Goal: Answer question/provide support: Share knowledge or assist other users

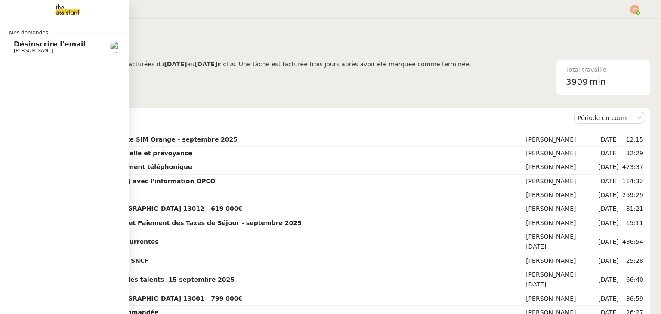
click at [40, 46] on span "Désinscrire l'email" at bounding box center [50, 44] width 72 height 8
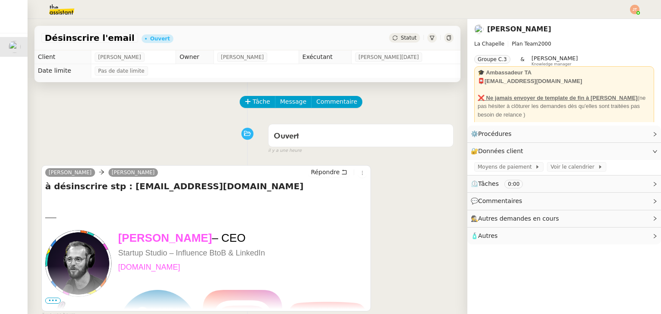
click at [235, 99] on div "Tâche Message Commentaire" at bounding box center [247, 106] width 412 height 21
click at [257, 99] on span "Tâche" at bounding box center [262, 102] width 18 height 10
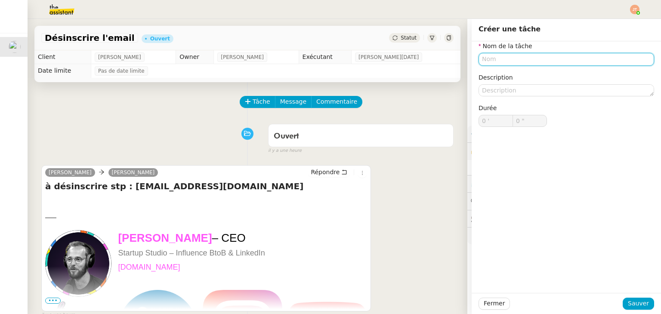
click at [502, 59] on input "text" at bounding box center [567, 59] width 176 height 12
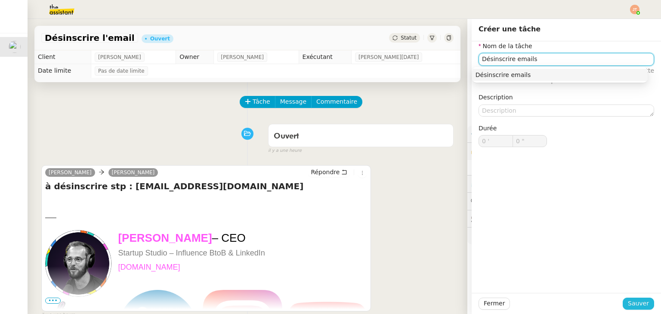
type input "Désinscrire emails"
click at [628, 299] on span "Sauver" at bounding box center [638, 304] width 21 height 10
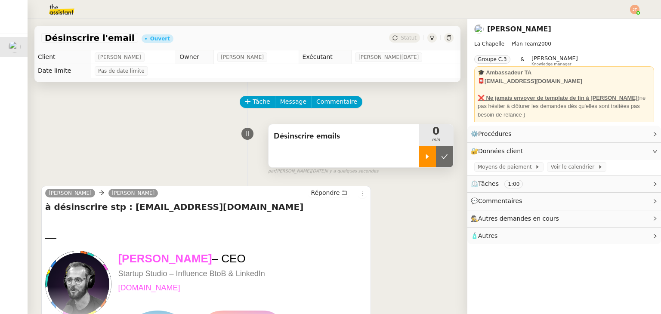
click at [419, 158] on div at bounding box center [427, 157] width 17 height 22
click at [619, 132] on link "Modifier" at bounding box center [631, 134] width 25 height 10
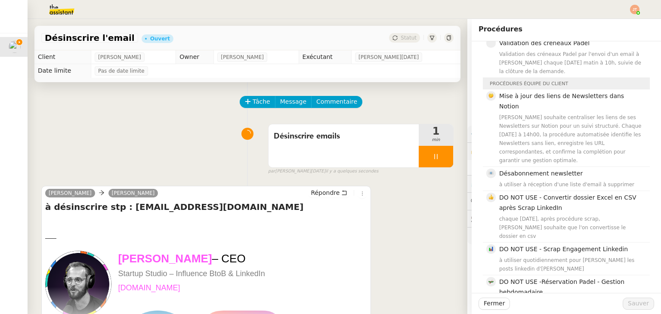
scroll to position [344, 0]
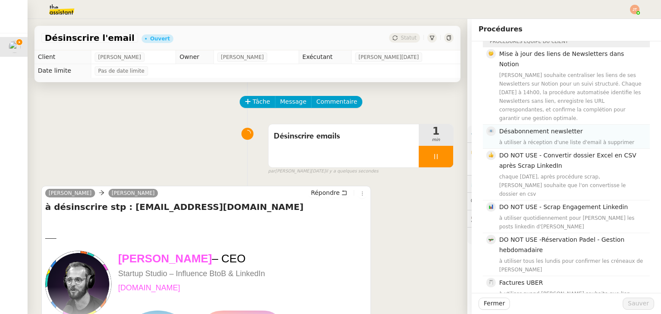
click at [515, 138] on div "à utiliser à réception d'une liste d'email à supprimer" at bounding box center [571, 142] width 145 height 9
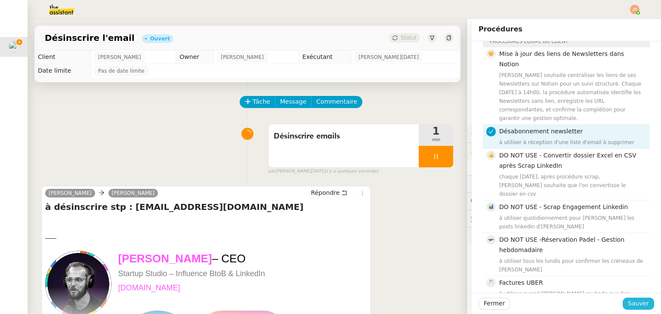
click at [628, 300] on span "Sauver" at bounding box center [638, 304] width 21 height 10
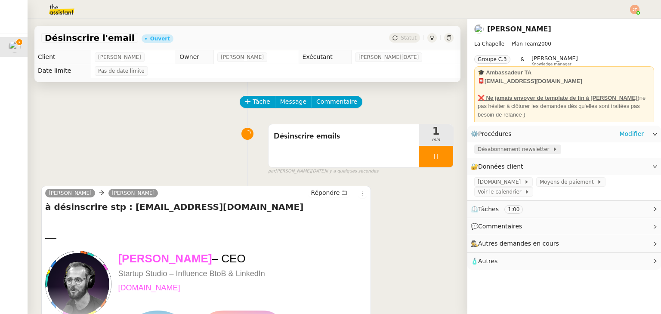
click at [493, 152] on span "Désabonnement newsletter" at bounding box center [515, 149] width 75 height 9
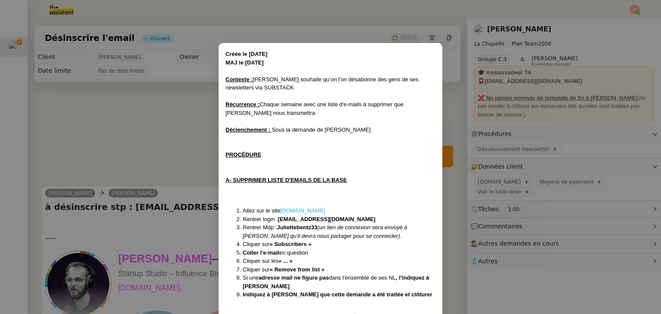
click at [303, 212] on link "[DOMAIN_NAME]" at bounding box center [302, 210] width 45 height 6
click at [147, 117] on nz-modal-container "Créée le [DATE] MAJ le [DATE] Contexte : [PERSON_NAME] souhaite qu’on l'on désa…" at bounding box center [330, 157] width 661 height 314
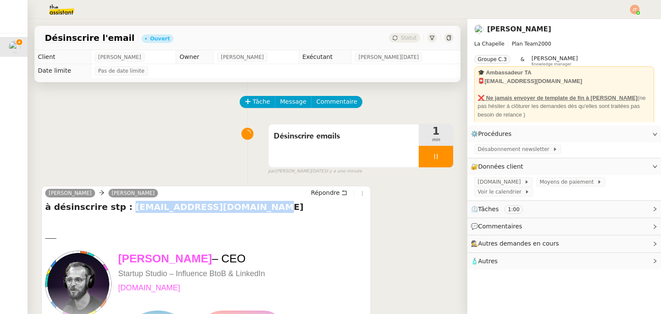
drag, startPoint x: 235, startPoint y: 210, endPoint x: 116, endPoint y: 209, distance: 119.6
click at [116, 209] on h4 "à désinscrire stp : [EMAIL_ADDRESS][DOMAIN_NAME]" at bounding box center [206, 207] width 322 height 12
copy h4 "[EMAIL_ADDRESS][DOMAIN_NAME]"
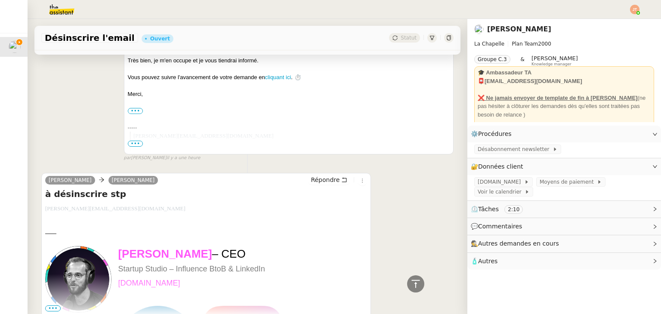
scroll to position [344, 0]
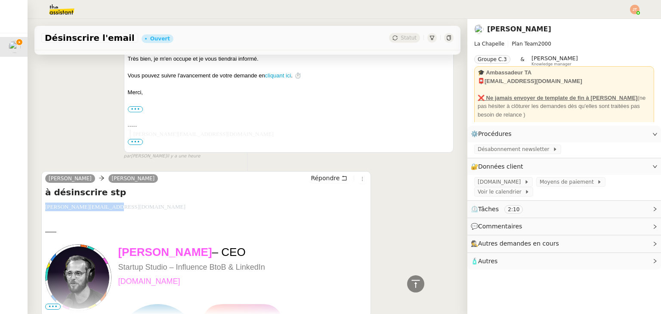
drag, startPoint x: 121, startPoint y: 207, endPoint x: 46, endPoint y: 210, distance: 75.0
click at [46, 210] on div "[PERSON_NAME][EMAIL_ADDRESS][DOMAIN_NAME]" at bounding box center [206, 207] width 322 height 9
copy span "[PERSON_NAME][EMAIL_ADDRESS][DOMAIN_NAME]"
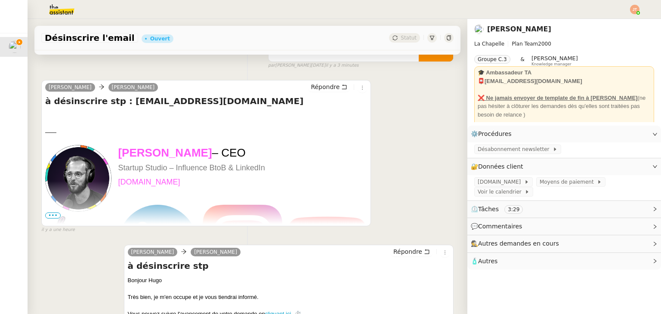
scroll to position [0, 0]
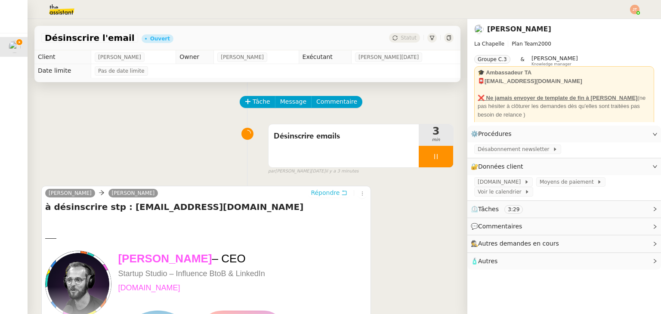
click at [311, 196] on span "Répondre" at bounding box center [325, 192] width 29 height 9
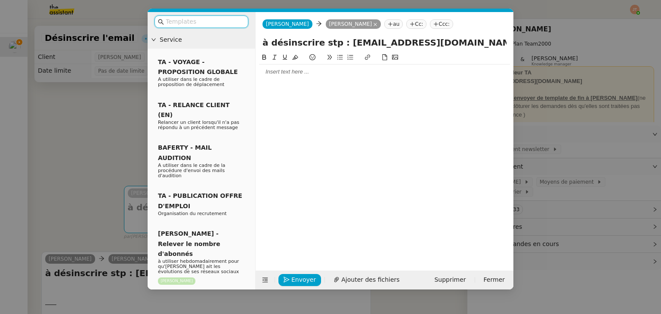
click at [75, 126] on nz-modal-container "Service TA - VOYAGE - PROPOSITION GLOBALE A utiliser dans le cadre de propositi…" at bounding box center [330, 157] width 661 height 314
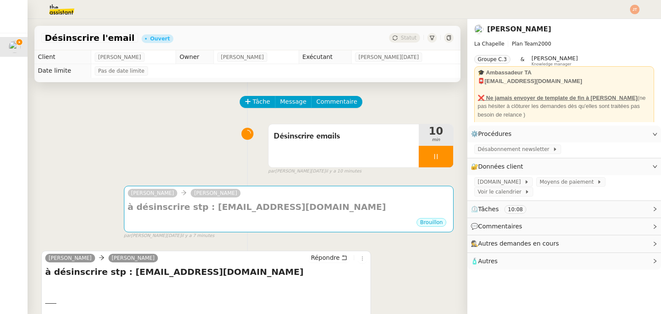
click at [392, 112] on div "Tâche Message Commentaire" at bounding box center [347, 106] width 213 height 21
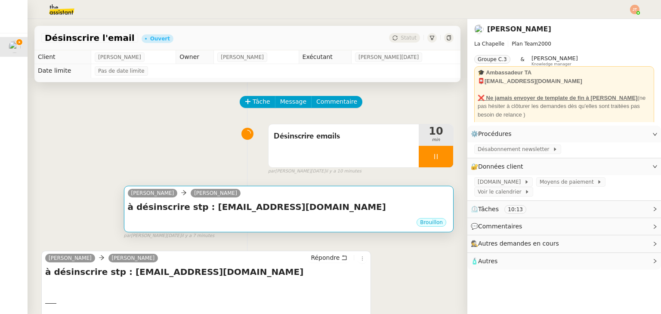
click at [173, 222] on div "Brouillon" at bounding box center [289, 223] width 322 height 13
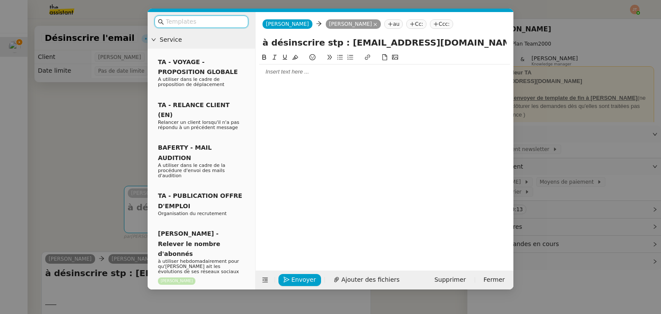
click at [273, 77] on div at bounding box center [384, 72] width 251 height 15
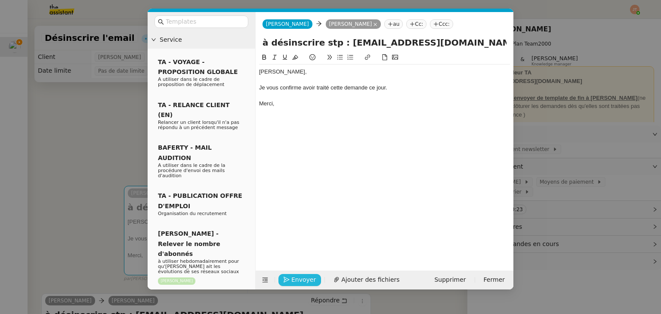
click at [296, 281] on span "Envoyer" at bounding box center [303, 280] width 25 height 10
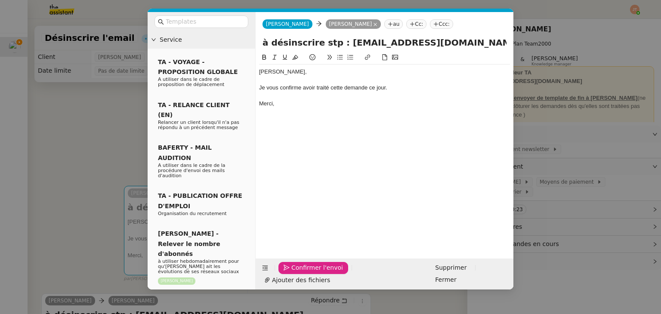
click at [296, 273] on span "Confirmer l'envoi" at bounding box center [317, 268] width 52 height 10
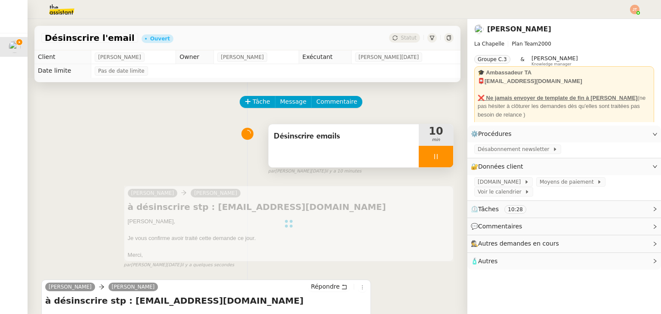
drag, startPoint x: 419, startPoint y: 164, endPoint x: 427, endPoint y: 161, distance: 8.7
click at [420, 164] on div at bounding box center [436, 157] width 34 height 22
click at [436, 160] on button at bounding box center [444, 157] width 17 height 22
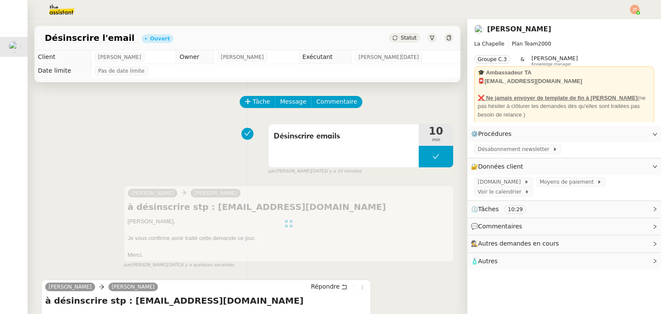
click at [401, 38] on span "Statut" at bounding box center [409, 38] width 16 height 6
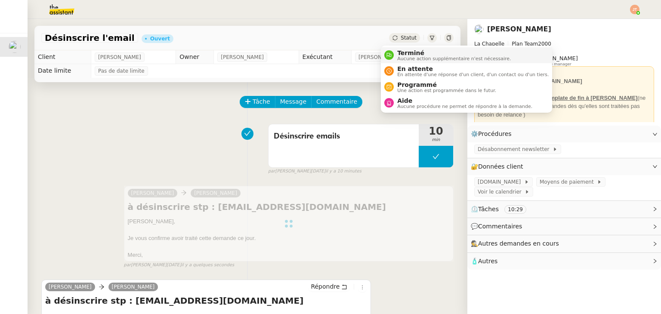
click at [406, 51] on span "Terminé" at bounding box center [454, 52] width 114 height 7
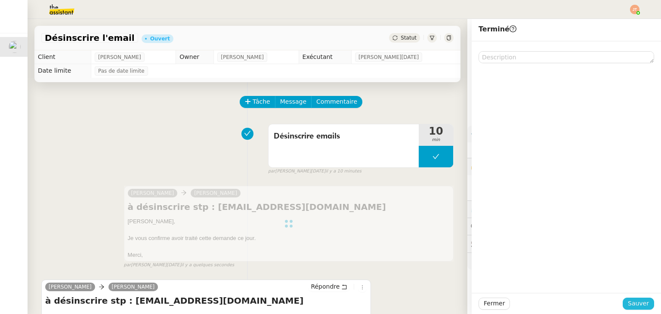
click at [636, 299] on span "Sauver" at bounding box center [638, 304] width 21 height 10
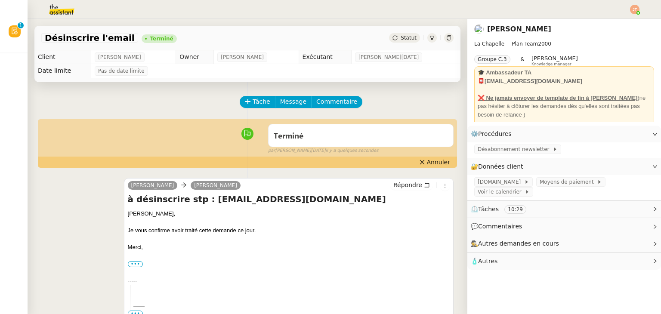
click at [635, 9] on img at bounding box center [634, 9] width 9 height 9
click at [608, 27] on span "Suivi" at bounding box center [604, 24] width 15 height 7
